Goal: Information Seeking & Learning: Learn about a topic

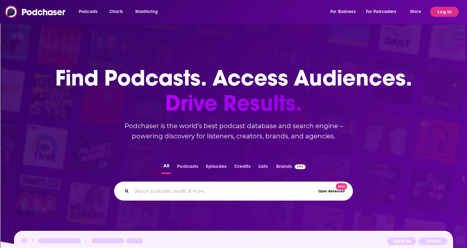
click at [178, 192] on input "Search podcasts, credits, & more..." at bounding box center [224, 191] width 184 height 10
click at [183, 165] on button "Podcasts" at bounding box center [187, 167] width 25 height 12
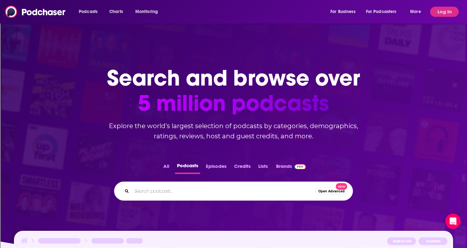
click at [172, 190] on input "Search podcasts..." at bounding box center [224, 191] width 184 height 10
type input "[MEDICAL_DATA]"
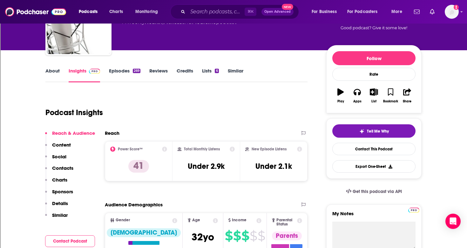
scroll to position [18, 0]
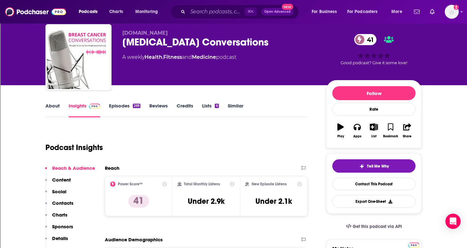
click at [118, 105] on link "Episodes 269" at bounding box center [124, 110] width 31 height 15
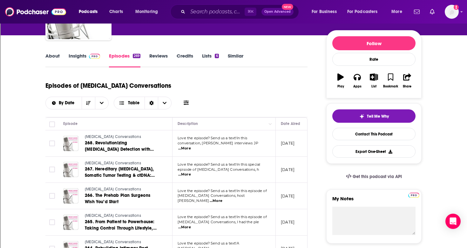
scroll to position [68, 0]
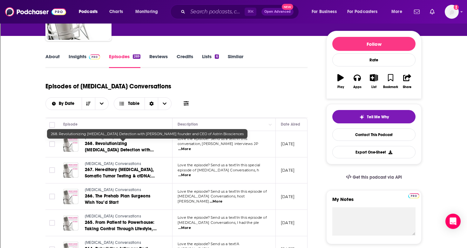
click at [147, 147] on span "268. Revolutionizing Breast Cancer Detection with JP Parthasarathy founder and …" at bounding box center [121, 153] width 72 height 24
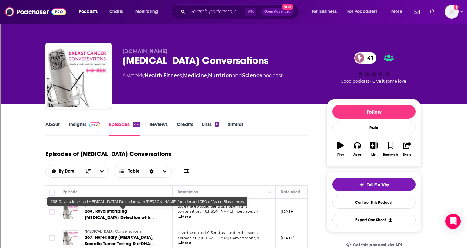
click at [116, 213] on span "268. Revolutionizing Breast Cancer Detection with JP Parthasarathy founder and …" at bounding box center [121, 221] width 72 height 24
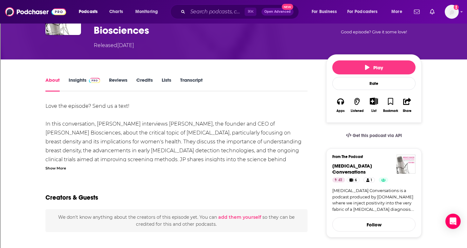
scroll to position [57, 0]
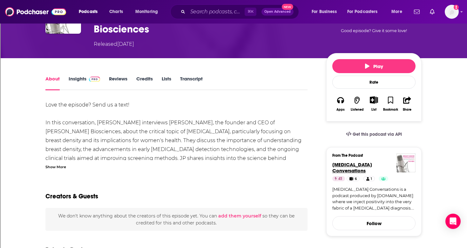
click at [353, 166] on span "Breast Cancer Conversations" at bounding box center [352, 167] width 40 height 12
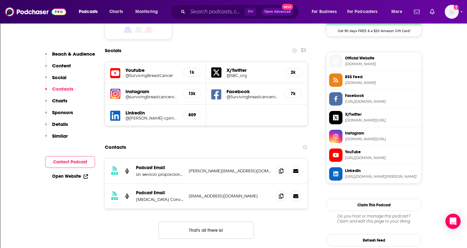
scroll to position [547, 0]
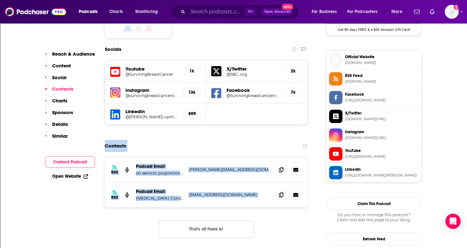
drag, startPoint x: 106, startPoint y: 127, endPoint x: 278, endPoint y: 181, distance: 180.4
click at [278, 181] on section "Contacts RSS Podcast Email Un servicio proporcionado por SurvivingBreastCancer.…" at bounding box center [206, 194] width 203 height 108
copy section "Contacts RSS Podcast Email Un servicio proporcionado por SurvivingBreastCancer.…"
